Goal: Navigation & Orientation: Find specific page/section

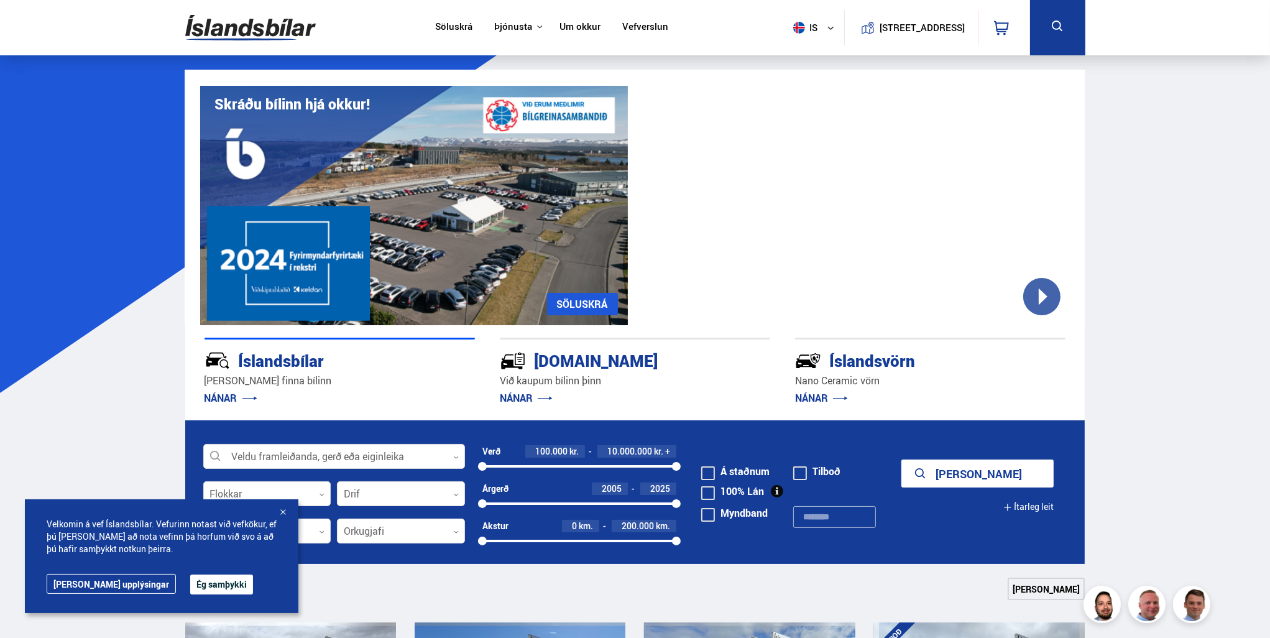
click at [190, 580] on button "Ég samþykki" at bounding box center [221, 584] width 63 height 20
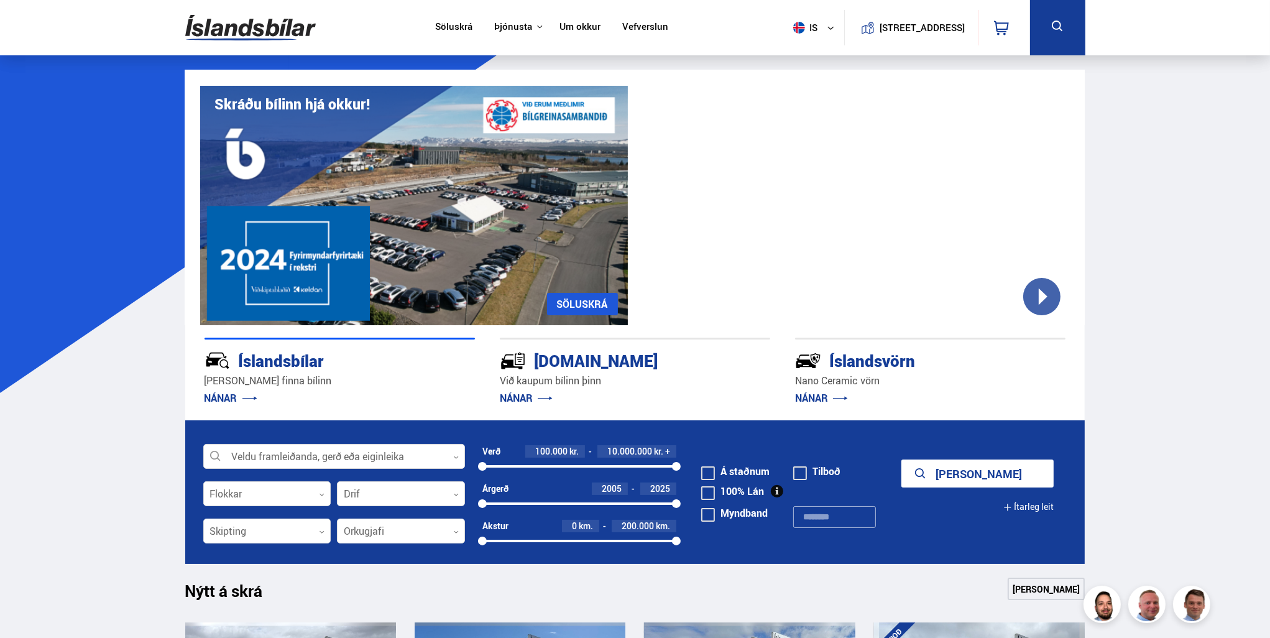
click at [459, 28] on link "Söluskrá" at bounding box center [453, 27] width 37 height 13
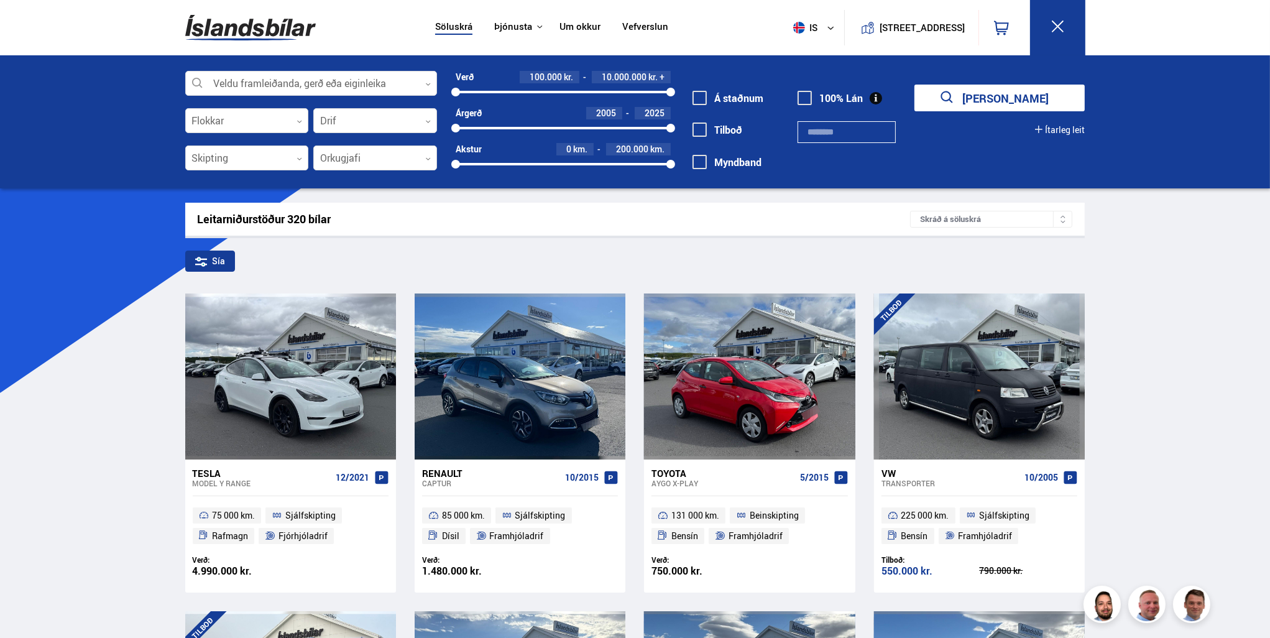
click at [1049, 17] on button at bounding box center [1057, 27] width 55 height 55
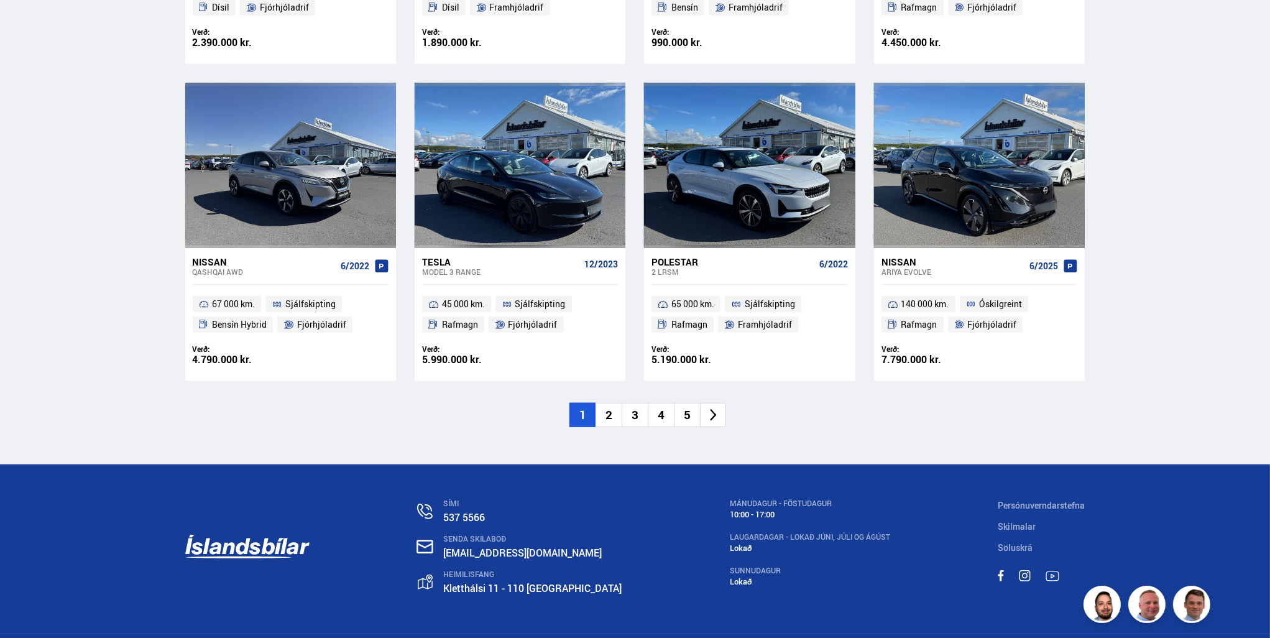
scroll to position [1705, 0]
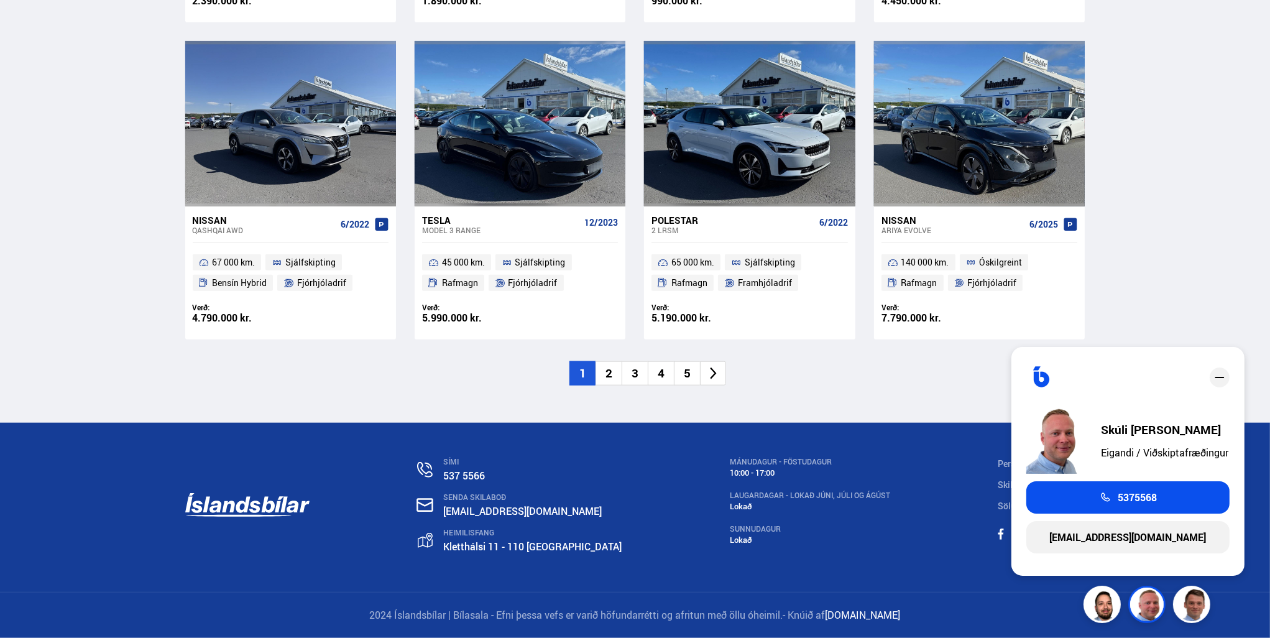
click at [1148, 605] on img at bounding box center [1148, 605] width 37 height 37
click at [1110, 534] on link "[EMAIL_ADDRESS][DOMAIN_NAME]" at bounding box center [1127, 537] width 203 height 32
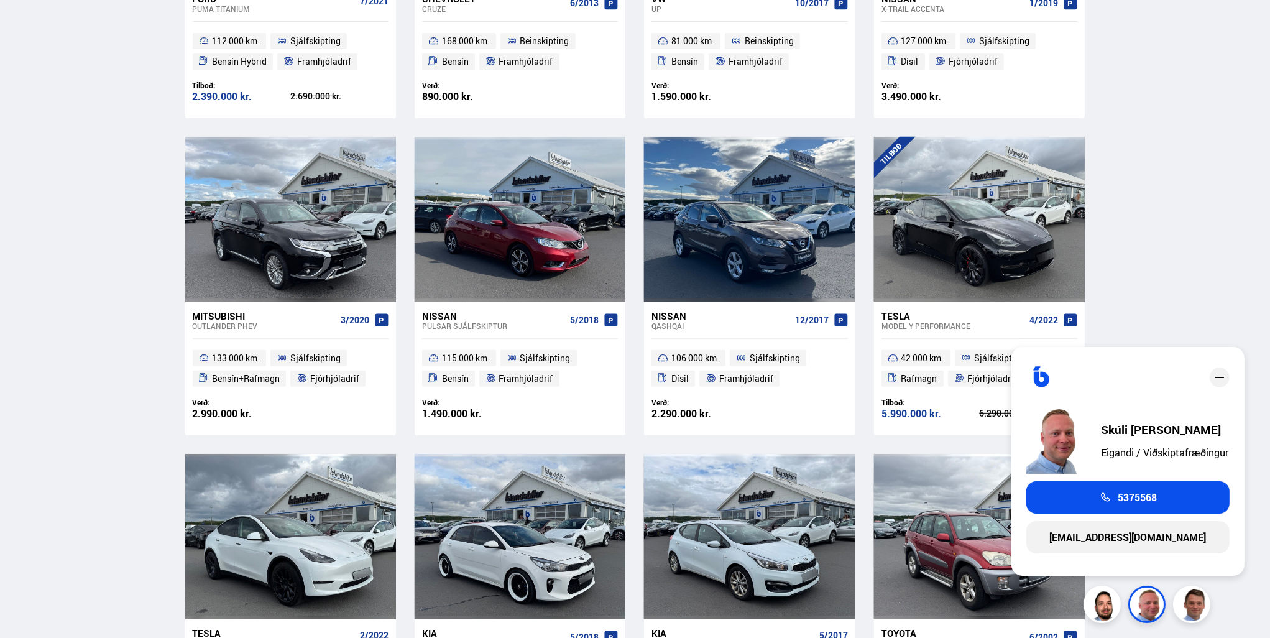
scroll to position [0, 0]
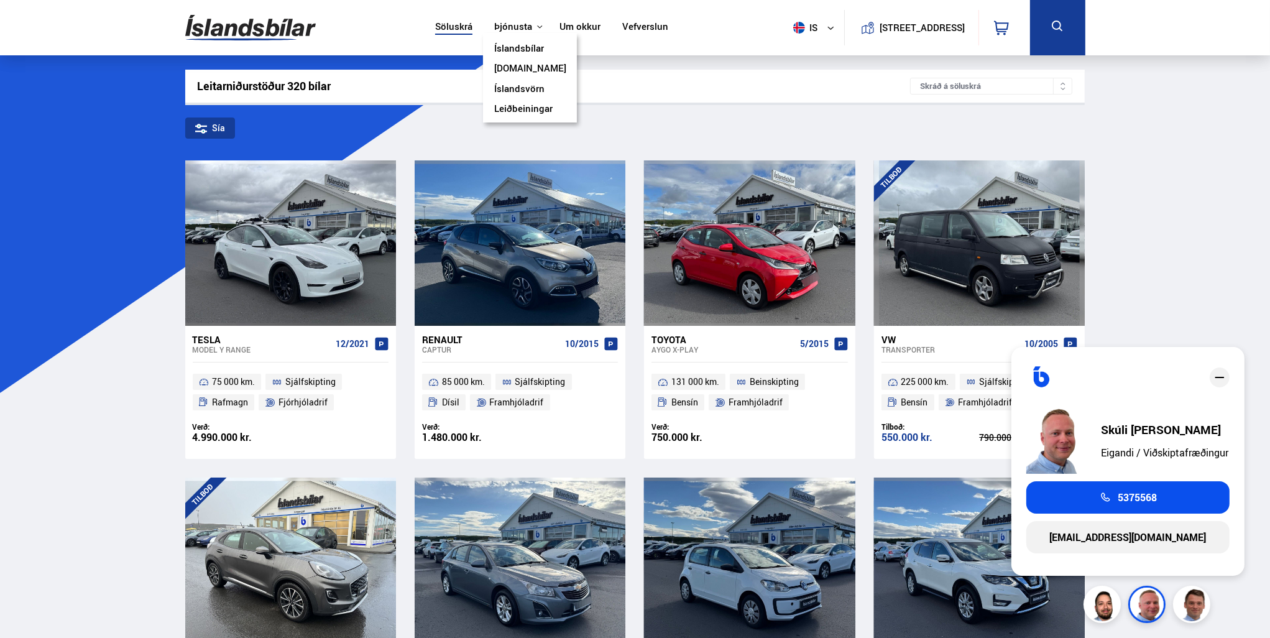
click at [518, 88] on link "Íslandsvörn" at bounding box center [519, 89] width 50 height 13
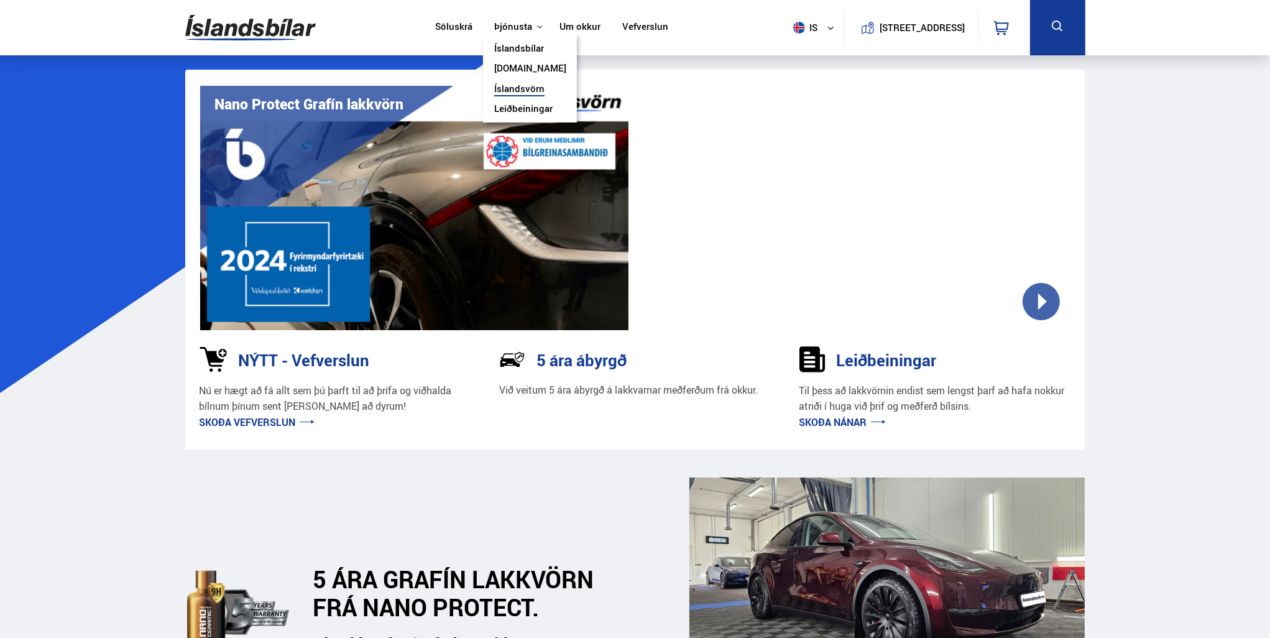
click at [512, 68] on link "[DOMAIN_NAME]" at bounding box center [530, 69] width 72 height 13
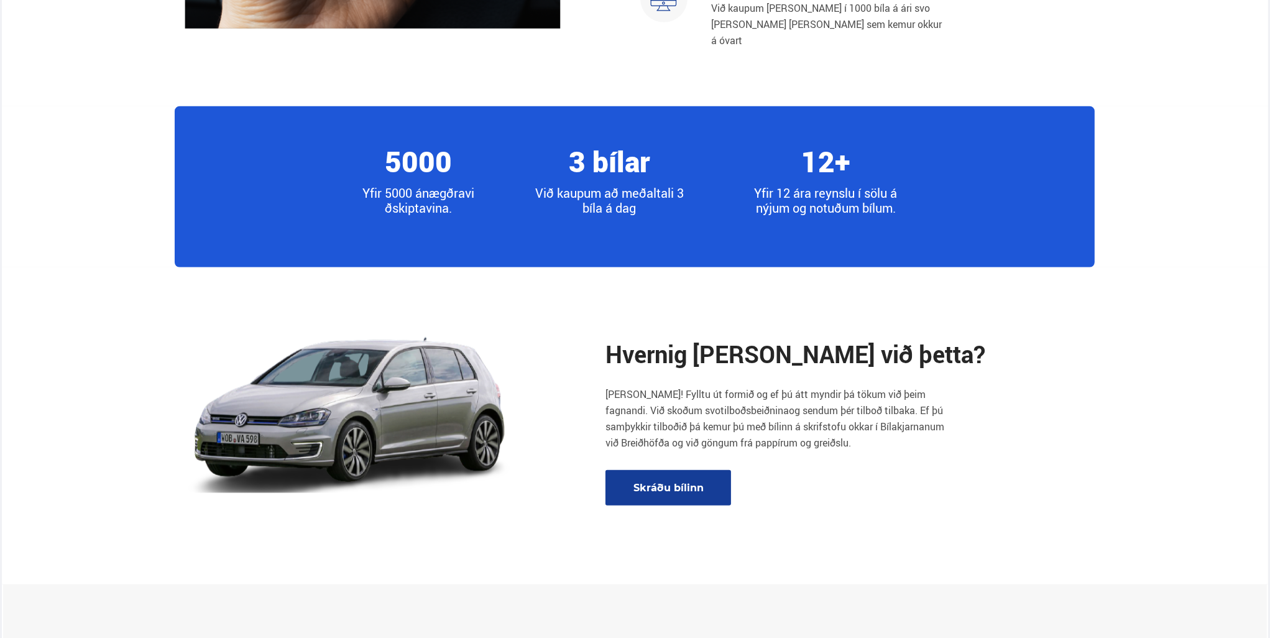
scroll to position [1492, 0]
